Goal: Check status: Check status

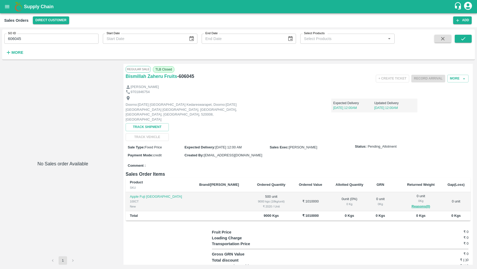
click at [52, 32] on div "SO ID 606045 SO ID" at bounding box center [49, 36] width 99 height 14
click at [52, 36] on input "606045" at bounding box center [51, 39] width 94 height 10
click at [5, 12] on button "open drawer" at bounding box center [7, 7] width 12 height 12
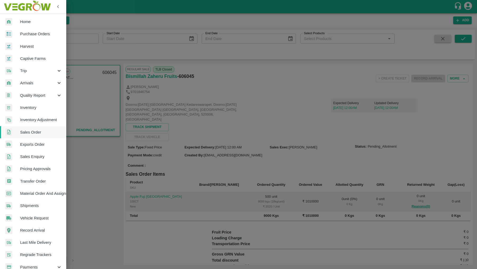
click at [42, 186] on link "Transfer Order" at bounding box center [33, 181] width 66 height 12
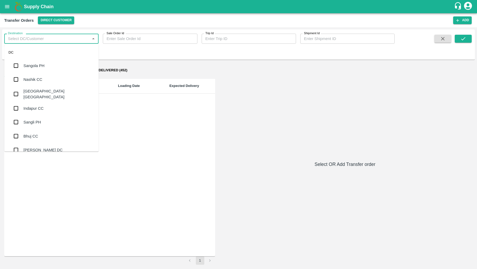
click at [62, 39] on input "Destination" at bounding box center [47, 38] width 82 height 7
click at [9, 2] on button "open drawer" at bounding box center [7, 7] width 12 height 12
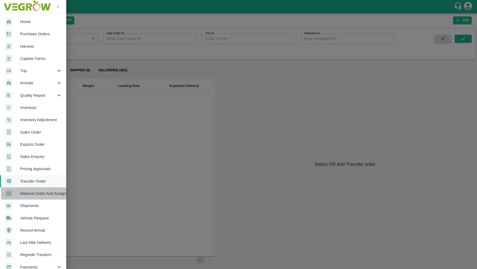
click at [41, 194] on span "Material Order And Assignment" at bounding box center [41, 194] width 42 height 6
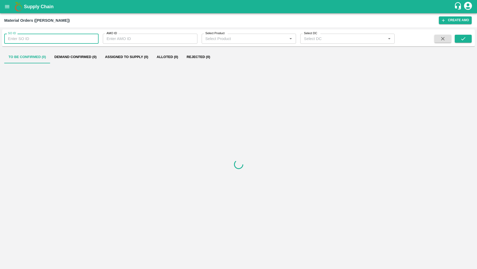
click at [72, 39] on input "SO ID" at bounding box center [51, 39] width 94 height 10
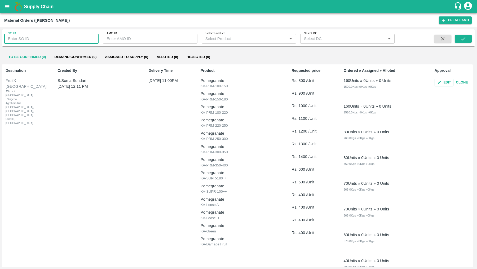
paste input "606045"
type input "606045"
click at [460, 42] on button "submit" at bounding box center [463, 39] width 17 height 8
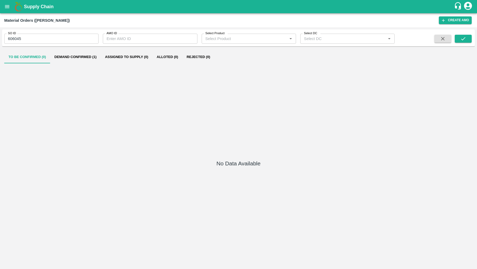
click at [87, 52] on button "Demand Confirmed (1)" at bounding box center [75, 57] width 51 height 13
